Goal: Transaction & Acquisition: Download file/media

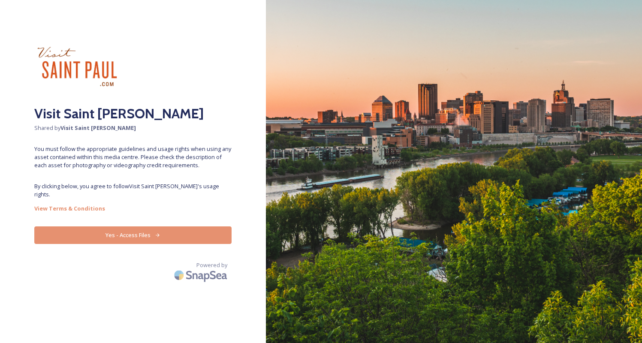
click at [146, 226] on button "Yes - Access Files" at bounding box center [132, 235] width 197 height 18
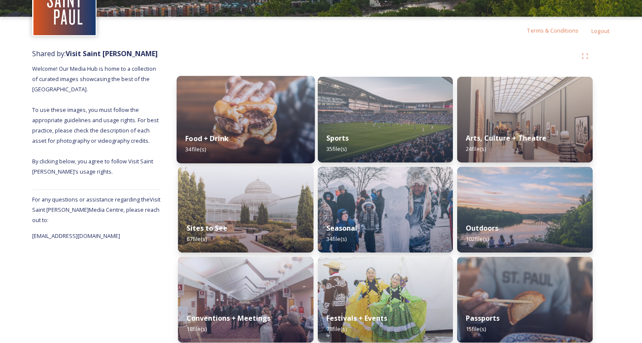
click at [244, 122] on img at bounding box center [246, 120] width 138 height 88
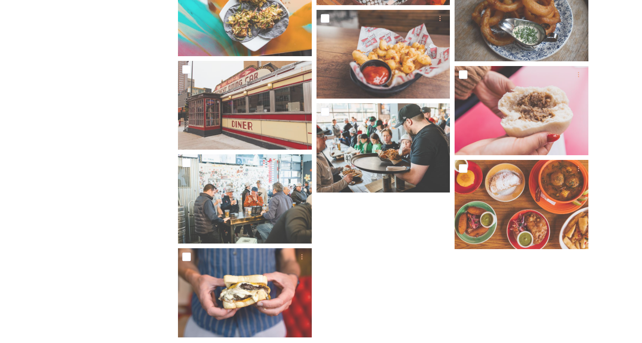
scroll to position [1050, 0]
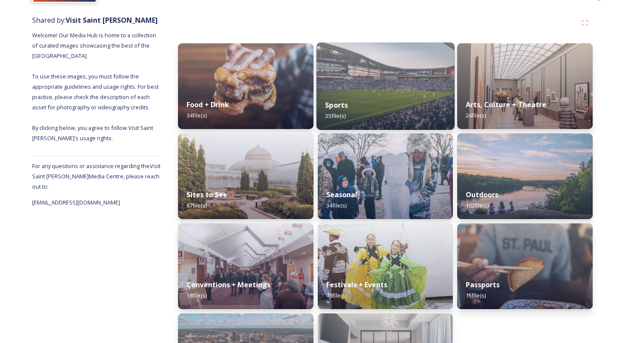
scroll to position [98, 0]
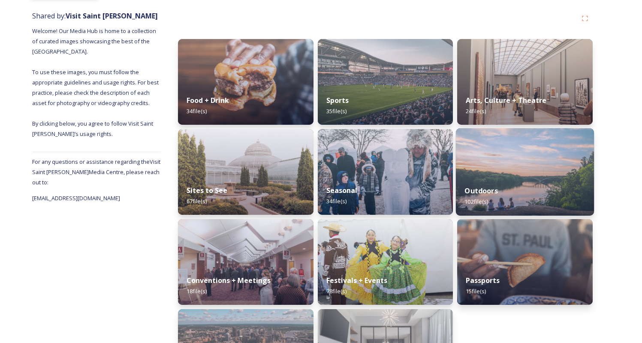
click at [514, 171] on img at bounding box center [525, 172] width 138 height 88
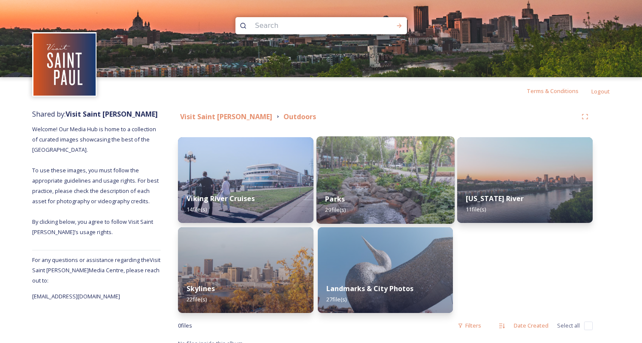
click at [362, 196] on div "Parks 29 file(s)" at bounding box center [386, 204] width 138 height 39
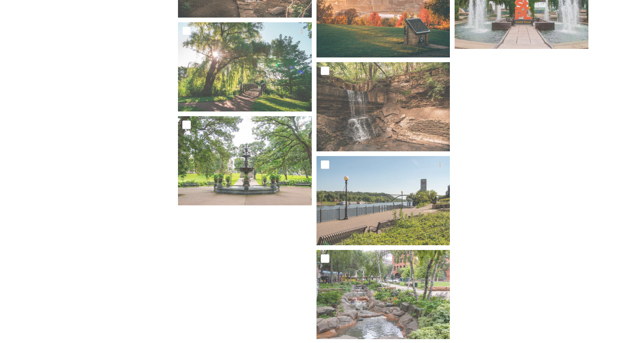
scroll to position [996, 0]
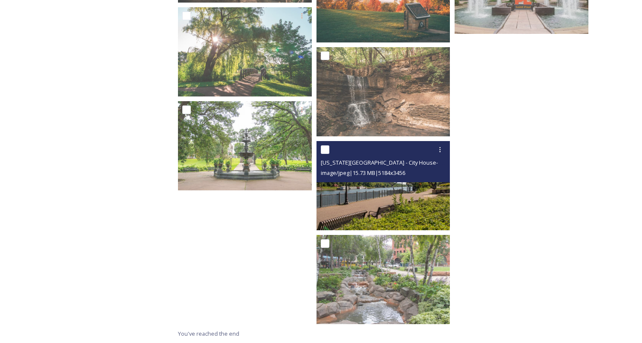
click at [383, 193] on img at bounding box center [384, 185] width 134 height 89
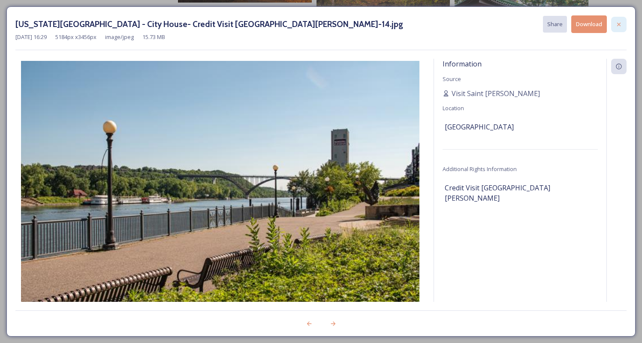
click at [616, 21] on icon at bounding box center [619, 24] width 7 height 7
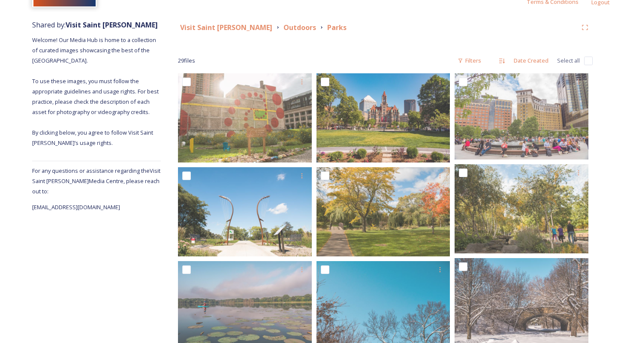
scroll to position [72, 0]
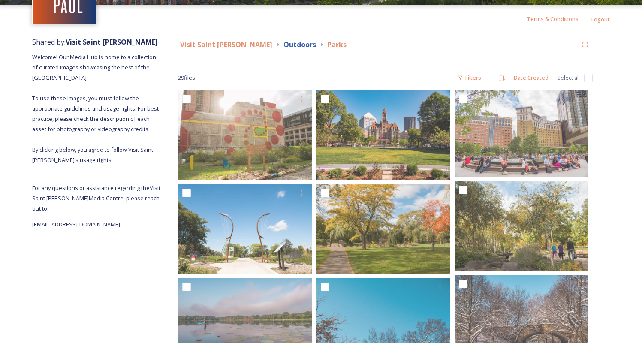
click at [284, 45] on strong "Outdoors" at bounding box center [300, 44] width 33 height 9
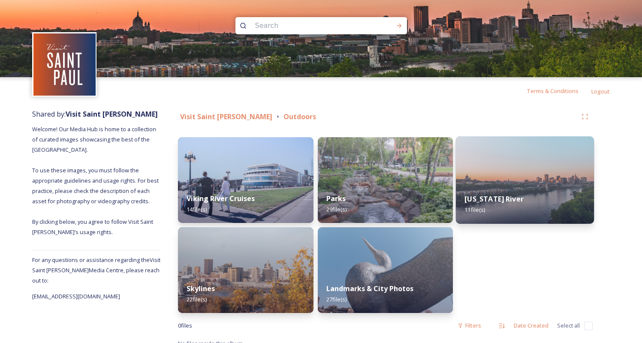
click at [525, 187] on div "[US_STATE] River 11 file(s)" at bounding box center [525, 204] width 138 height 39
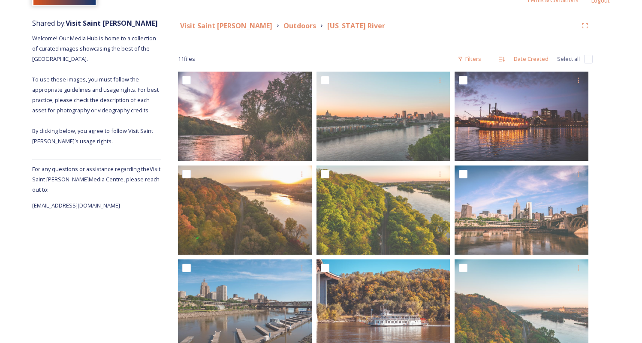
scroll to position [105, 0]
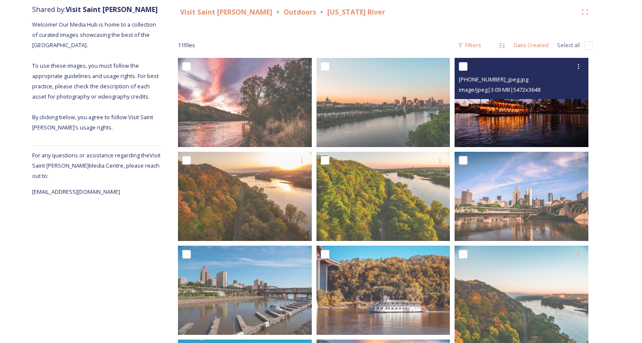
click at [527, 111] on img at bounding box center [522, 102] width 134 height 89
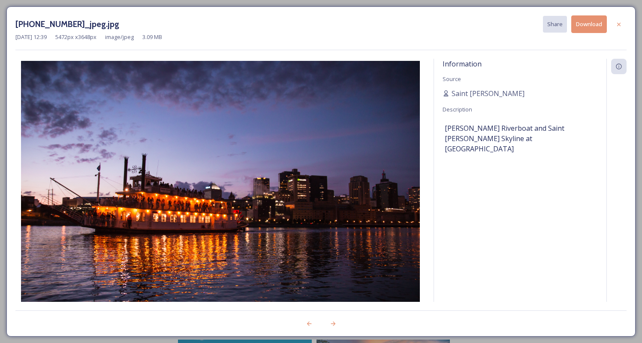
click at [589, 35] on div "[DATE] 12:39 5472 px x 3648 px image/jpeg 3.09 MB" at bounding box center [320, 37] width 611 height 8
click at [587, 29] on button "Download" at bounding box center [589, 24] width 36 height 18
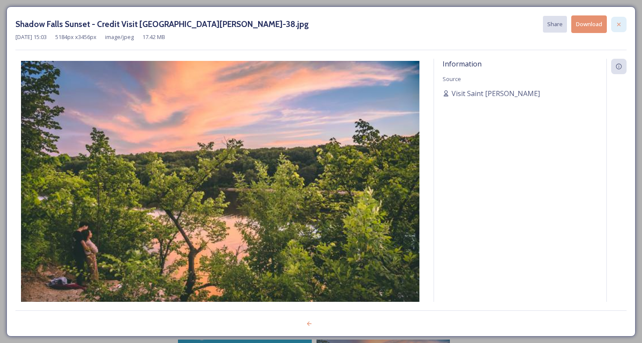
click at [622, 23] on icon at bounding box center [619, 24] width 7 height 7
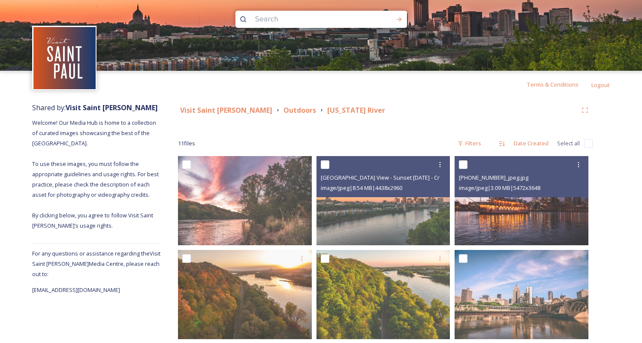
scroll to position [0, 0]
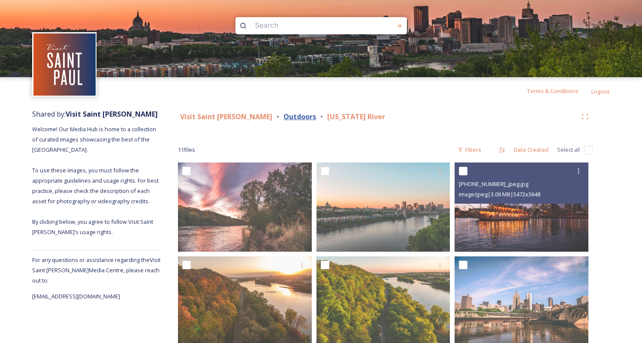
click at [284, 116] on strong "Outdoors" at bounding box center [300, 116] width 33 height 9
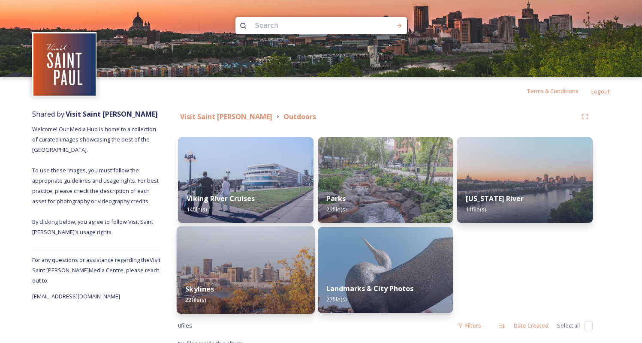
click at [274, 280] on div "Skylines 22 file(s)" at bounding box center [246, 294] width 138 height 39
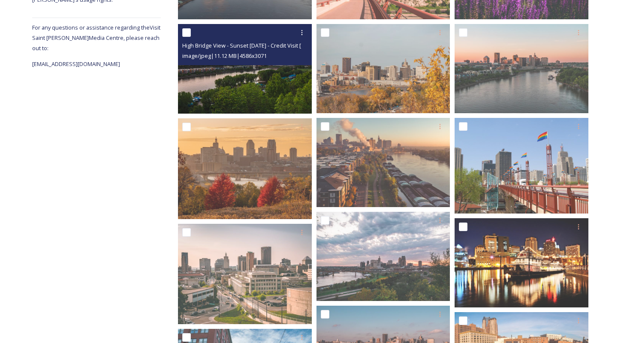
scroll to position [44, 0]
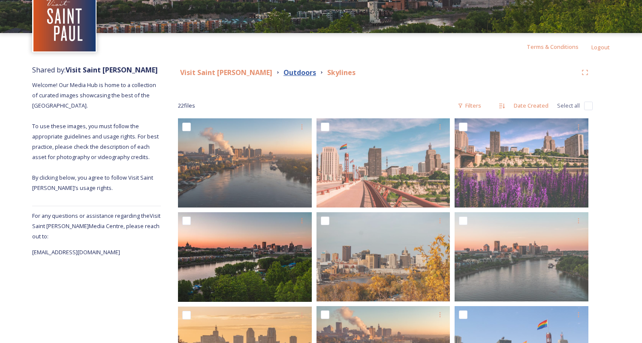
click at [284, 73] on strong "Outdoors" at bounding box center [300, 72] width 33 height 9
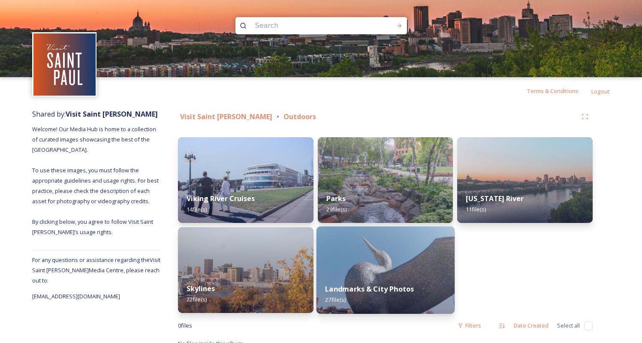
click at [403, 278] on div "Landmarks & City Photos 27 file(s)" at bounding box center [386, 294] width 138 height 39
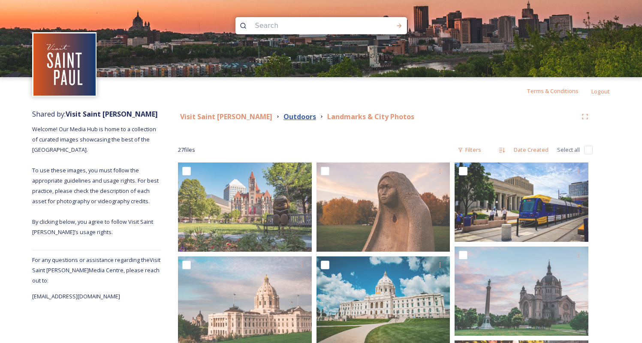
click at [284, 116] on strong "Outdoors" at bounding box center [300, 116] width 33 height 9
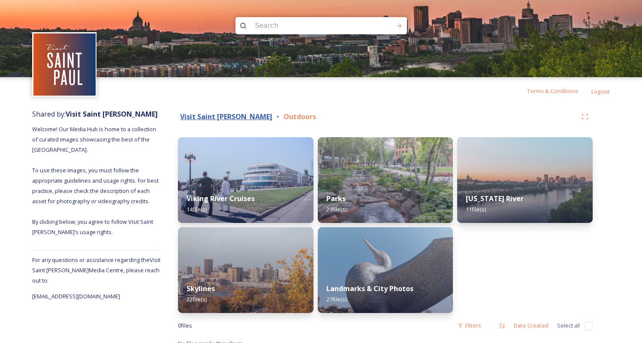
click at [223, 118] on strong "Visit Saint [PERSON_NAME]" at bounding box center [226, 116] width 92 height 9
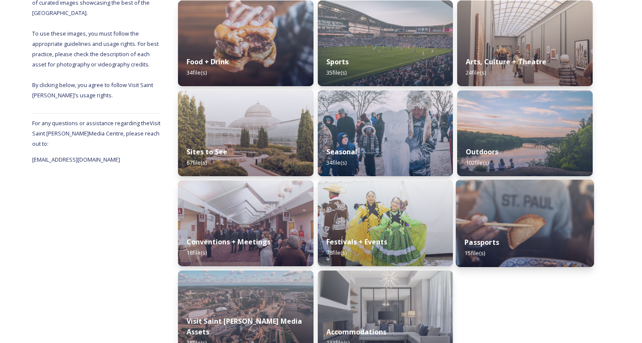
scroll to position [159, 0]
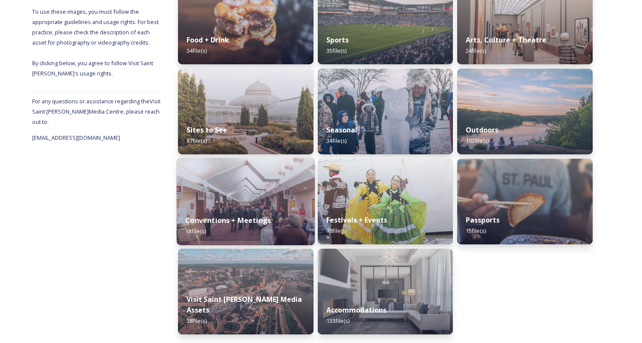
click at [200, 206] on img at bounding box center [246, 202] width 138 height 88
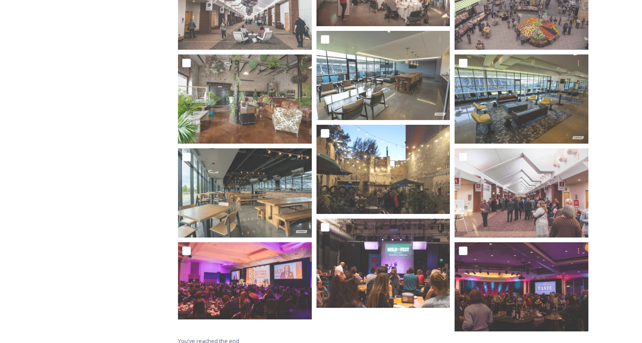
scroll to position [397, 0]
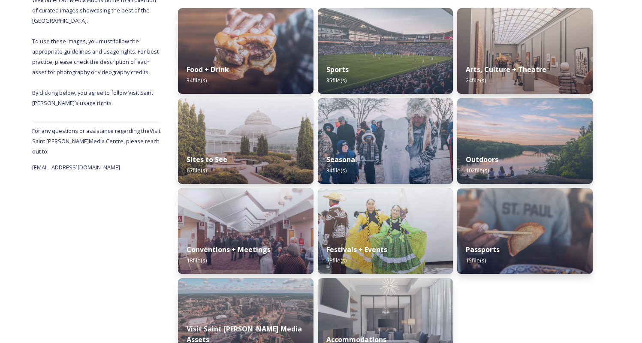
scroll to position [131, 0]
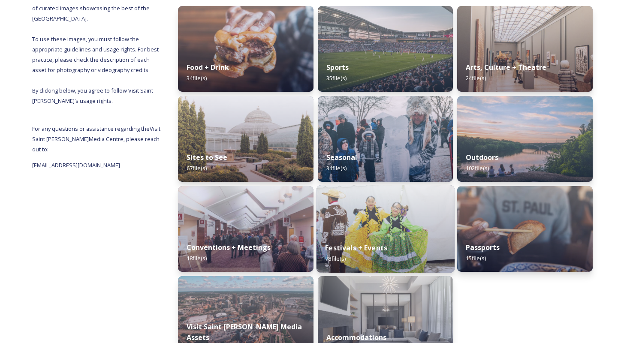
click at [393, 240] on div "Festivals + Events 78 file(s)" at bounding box center [386, 253] width 138 height 39
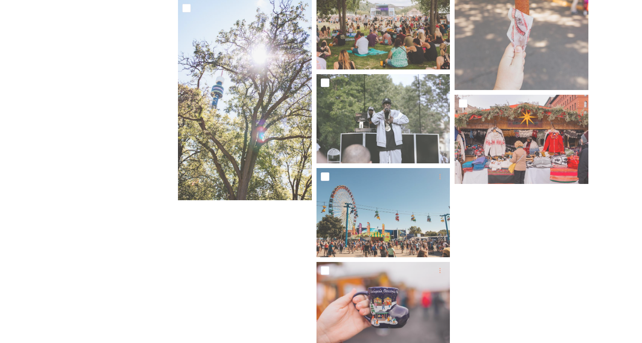
scroll to position [2596, 0]
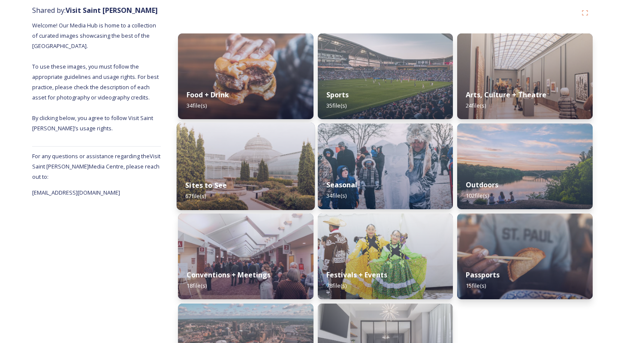
scroll to position [106, 0]
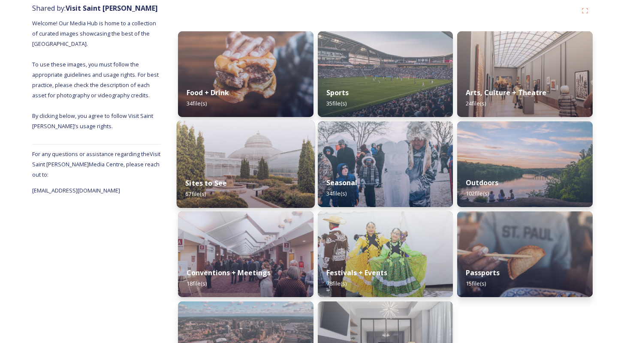
click at [254, 172] on div "Sites to See 67 file(s)" at bounding box center [246, 188] width 138 height 39
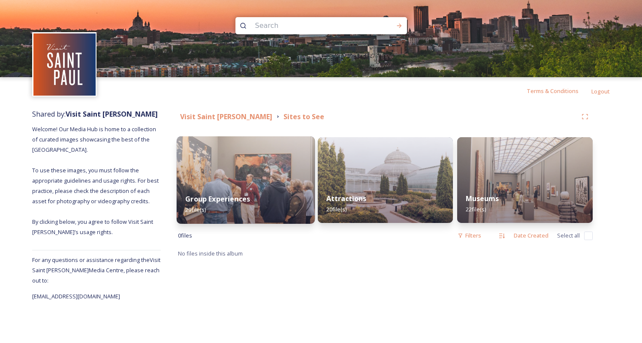
click at [254, 172] on img at bounding box center [246, 180] width 138 height 88
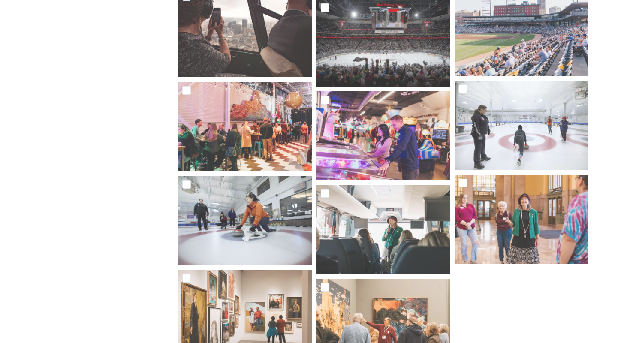
scroll to position [782, 0]
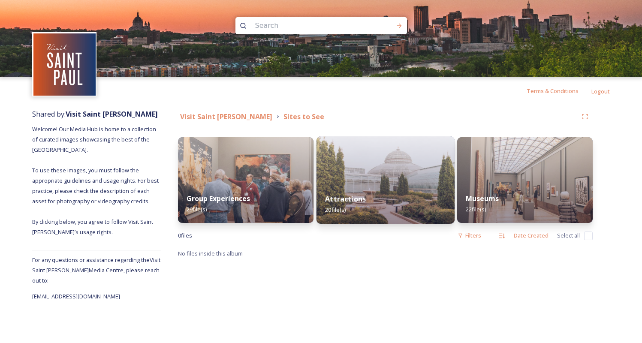
click at [413, 172] on img at bounding box center [386, 180] width 138 height 88
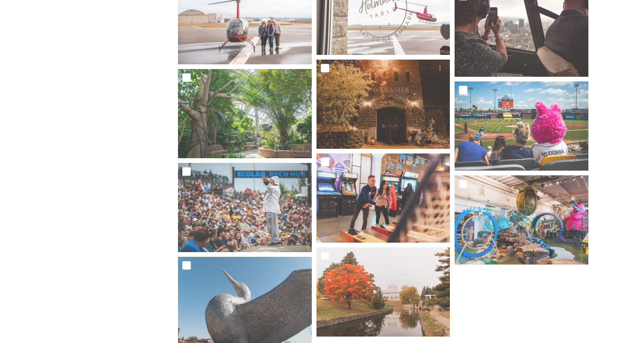
scroll to position [491, 0]
